Goal: Information Seeking & Learning: Learn about a topic

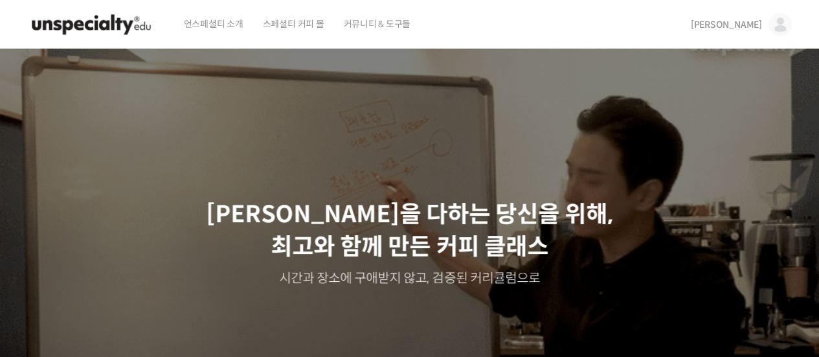
click at [738, 25] on span "[PERSON_NAME]" at bounding box center [725, 25] width 71 height 12
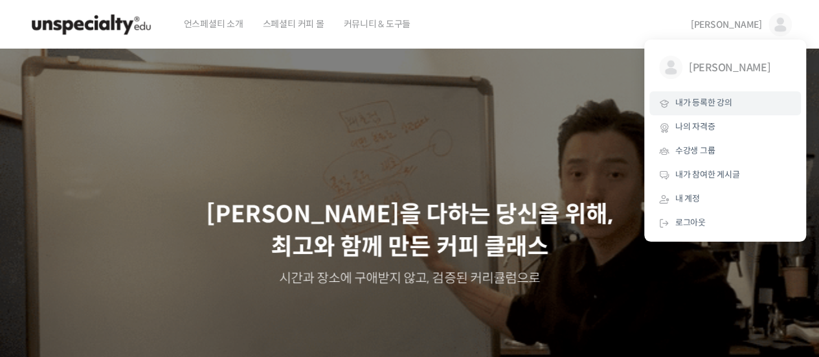
click at [703, 96] on link "내가 등록한 강의" at bounding box center [724, 103] width 151 height 24
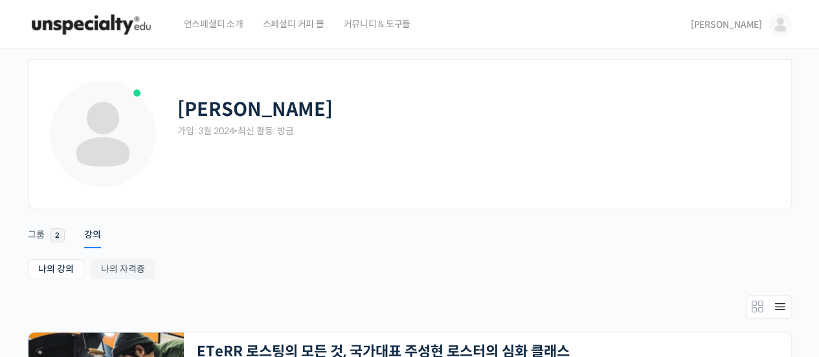
scroll to position [324, 0]
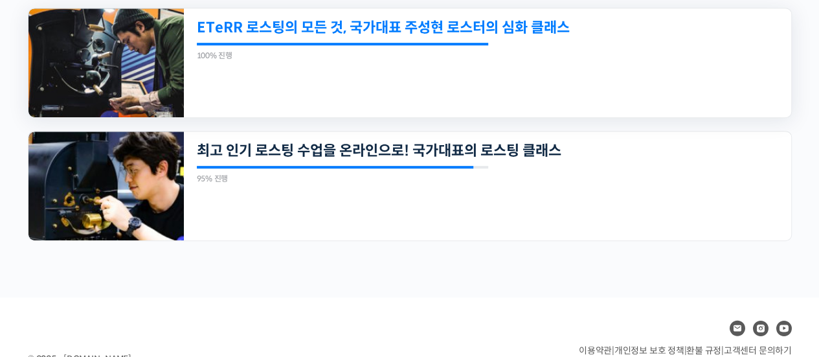
click at [334, 25] on link "ETeRR 로스팅의 모든 것, 국가대표 주성현 로스터의 심화 클래스" at bounding box center [429, 27] width 465 height 17
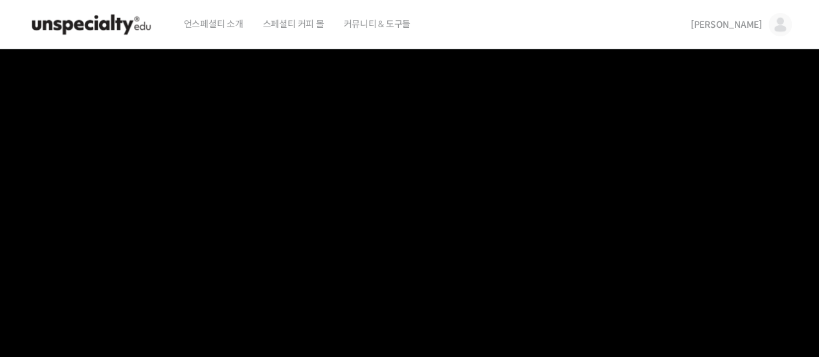
scroll to position [647, 0]
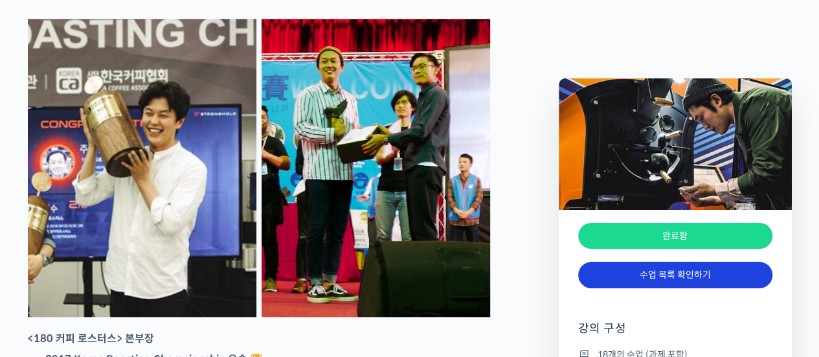
click at [632, 285] on link "수업 목록 확인하기" at bounding box center [675, 274] width 194 height 27
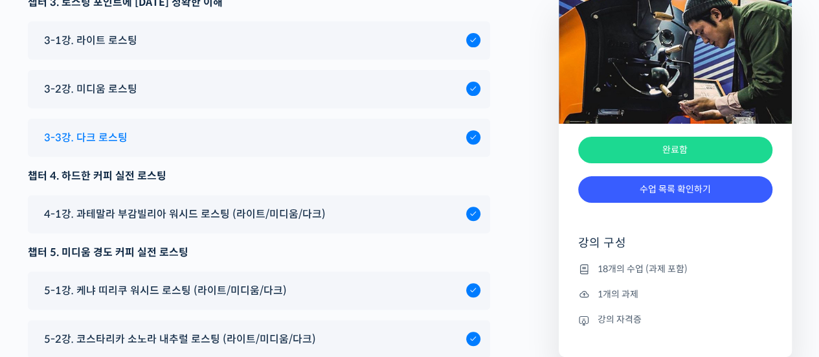
scroll to position [7789, 0]
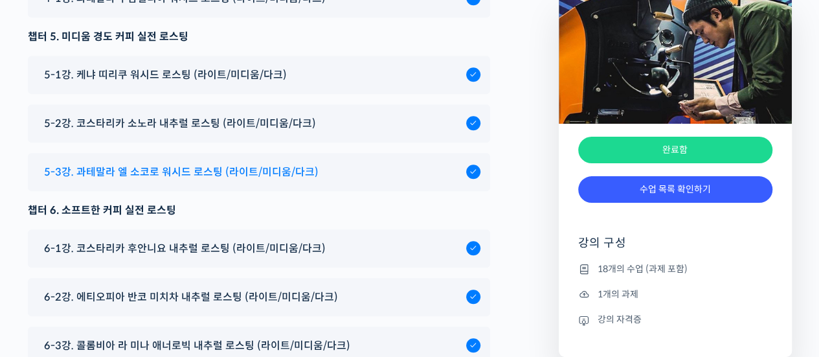
click at [225, 181] on span "5-3강. 과테말라 엘 소코로 워시드 로스팅 (라이트/미디움/다크)" at bounding box center [181, 171] width 274 height 17
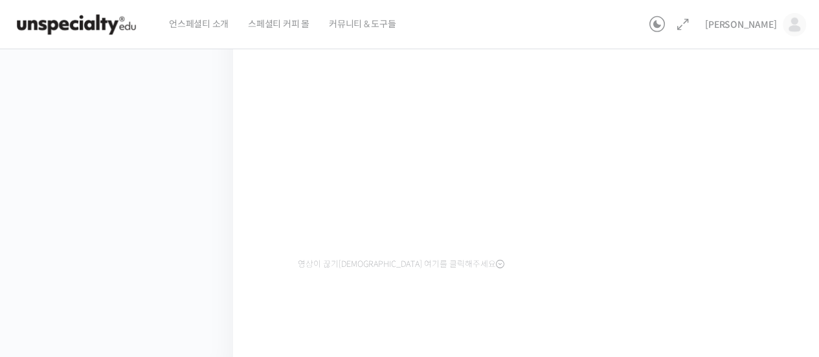
scroll to position [177, 0]
